Goal: Information Seeking & Learning: Learn about a topic

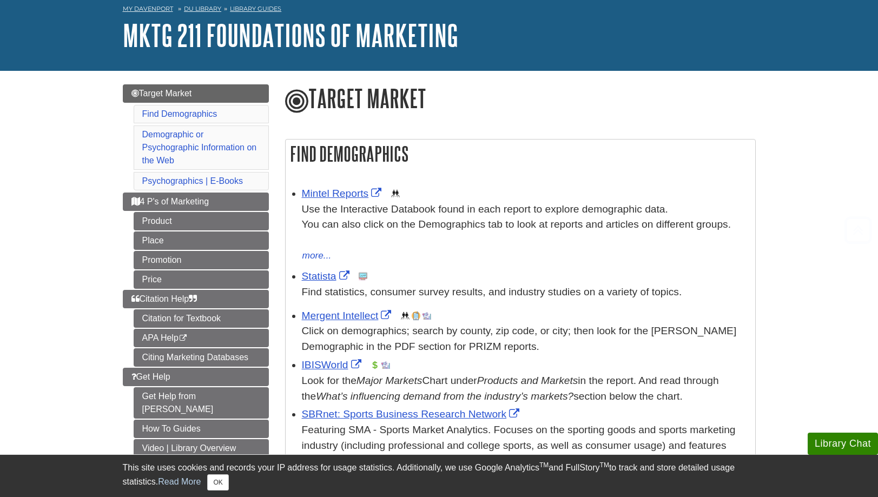
scroll to position [108, 0]
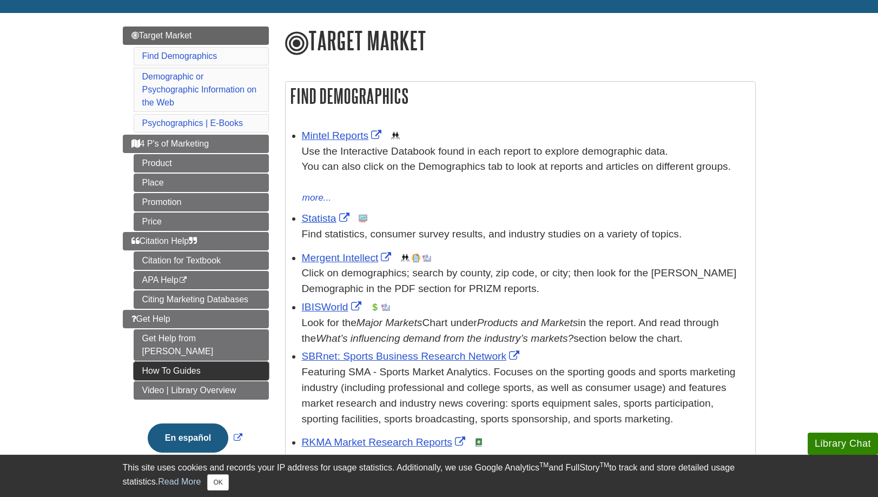
click at [228, 362] on link "How To Guides" at bounding box center [201, 371] width 135 height 18
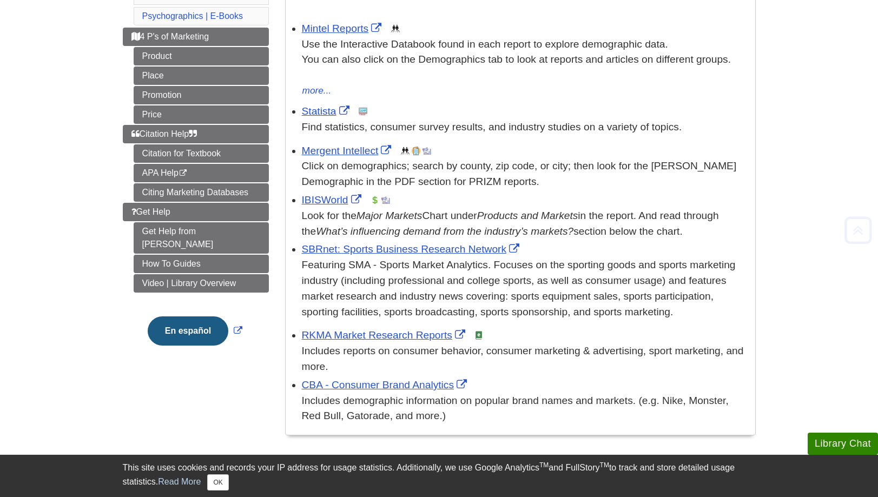
scroll to position [216, 0]
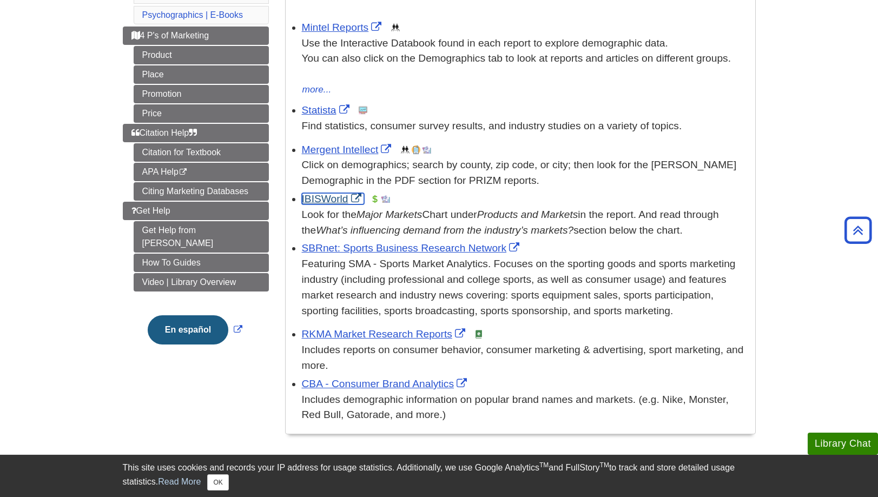
click at [344, 193] on link "IBISWorld" at bounding box center [333, 198] width 62 height 11
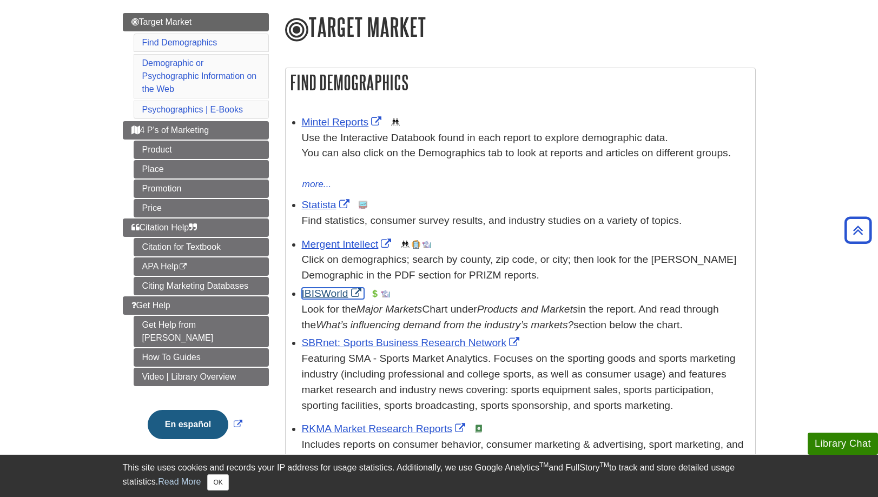
scroll to position [108, 0]
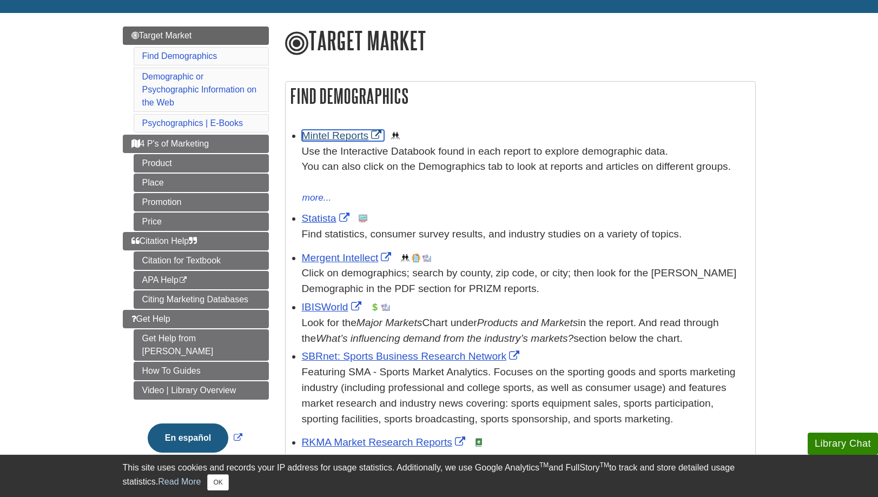
click at [345, 135] on link "Mintel Reports" at bounding box center [343, 135] width 83 height 11
click at [319, 216] on link "Statista" at bounding box center [327, 218] width 50 height 11
click at [317, 306] on link "IBISWorld" at bounding box center [333, 306] width 62 height 11
click at [327, 133] on link "Mintel Reports" at bounding box center [343, 135] width 83 height 11
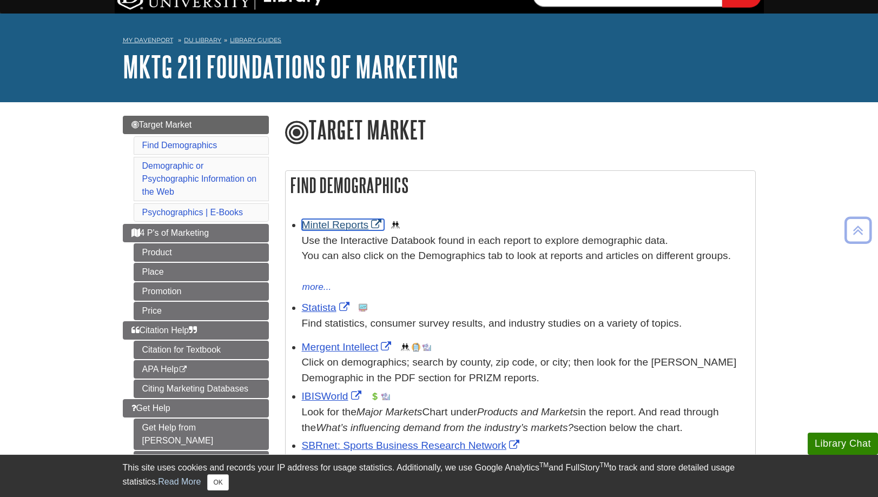
scroll to position [0, 0]
